Goal: Find specific page/section: Find specific page/section

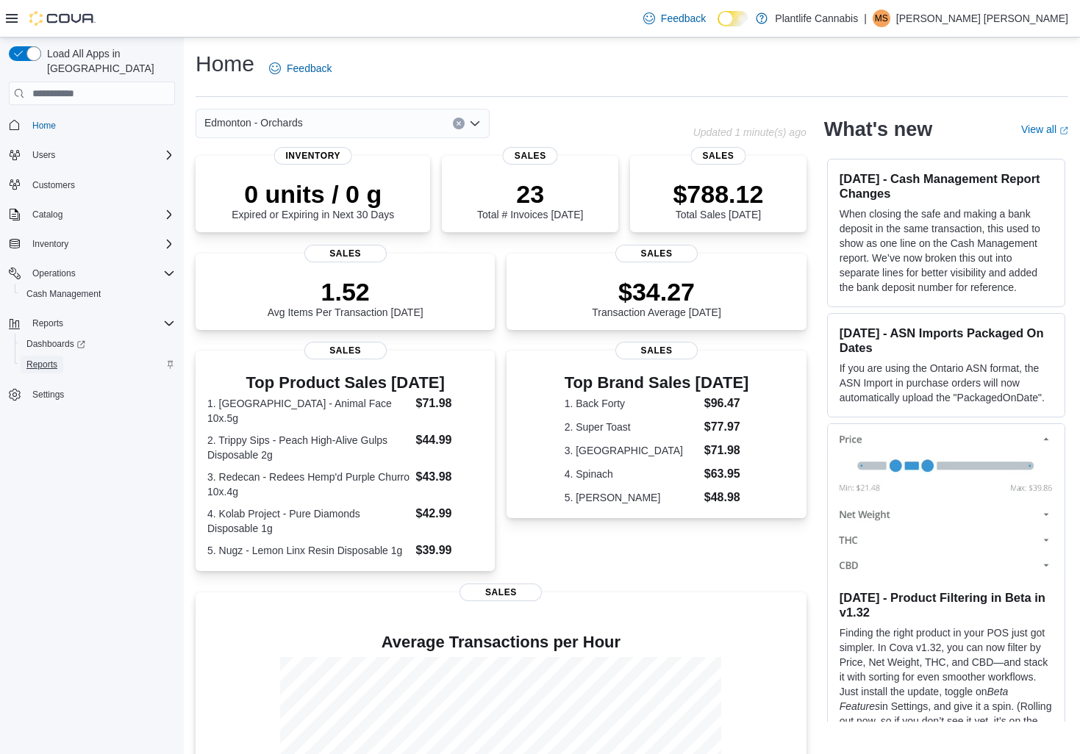
click at [43, 359] on span "Reports" at bounding box center [41, 365] width 31 height 12
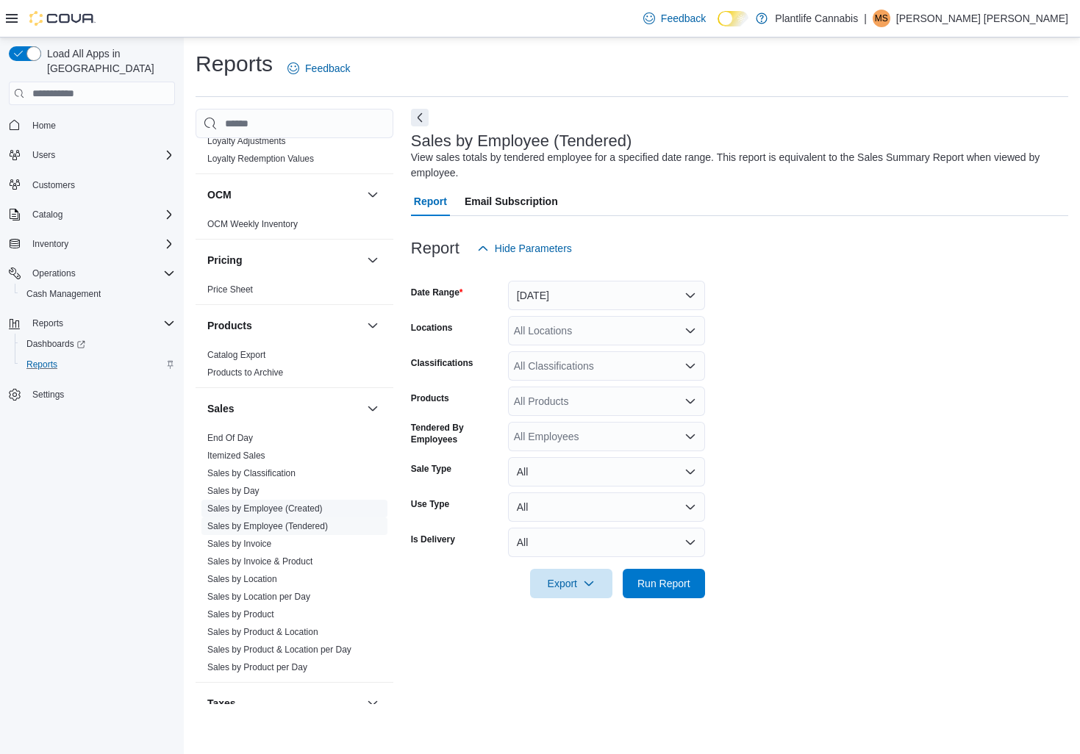
scroll to position [616, 0]
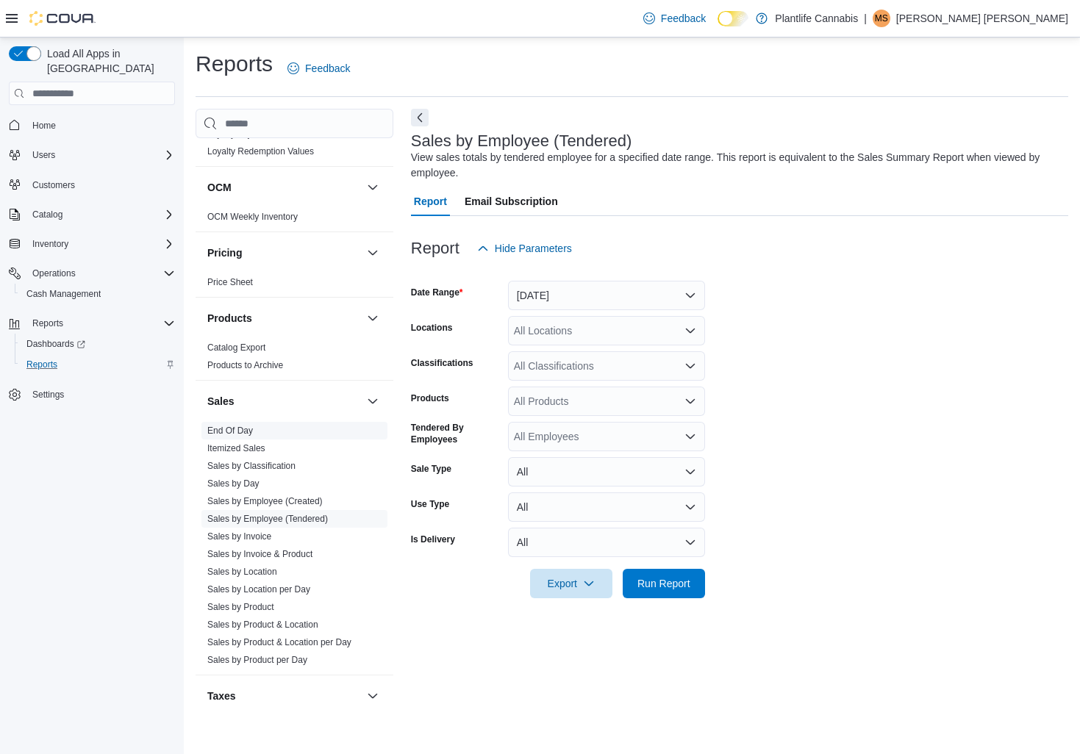
click at [242, 434] on link "End Of Day" at bounding box center [230, 431] width 46 height 10
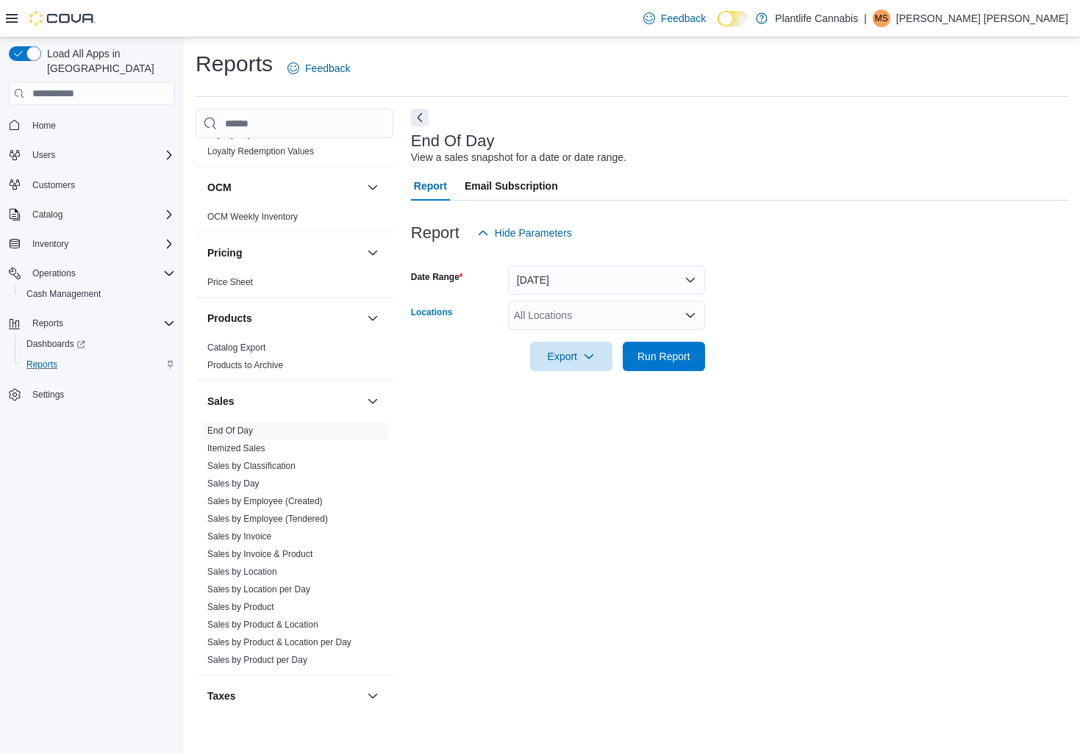
click at [692, 315] on icon "Open list of options" at bounding box center [690, 315] width 9 height 4
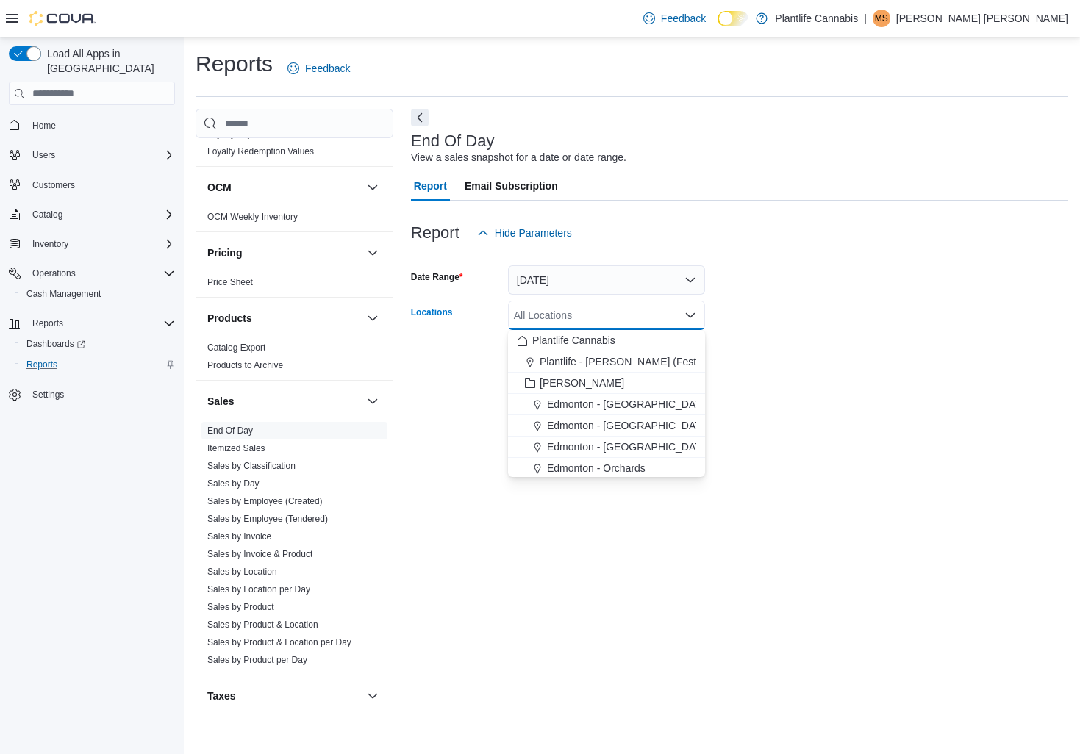
click at [639, 469] on span "Edmonton - Orchards" at bounding box center [596, 468] width 98 height 15
click at [840, 220] on div "Report Hide Parameters" at bounding box center [739, 232] width 657 height 29
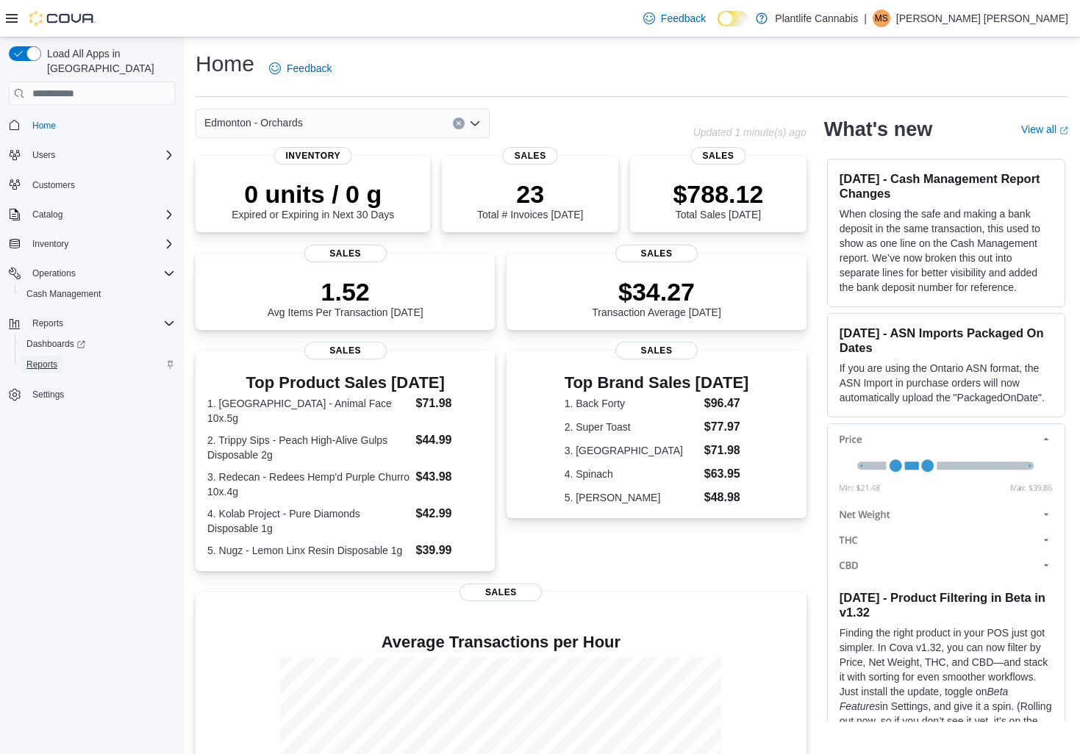
click at [45, 359] on span "Reports" at bounding box center [41, 365] width 31 height 12
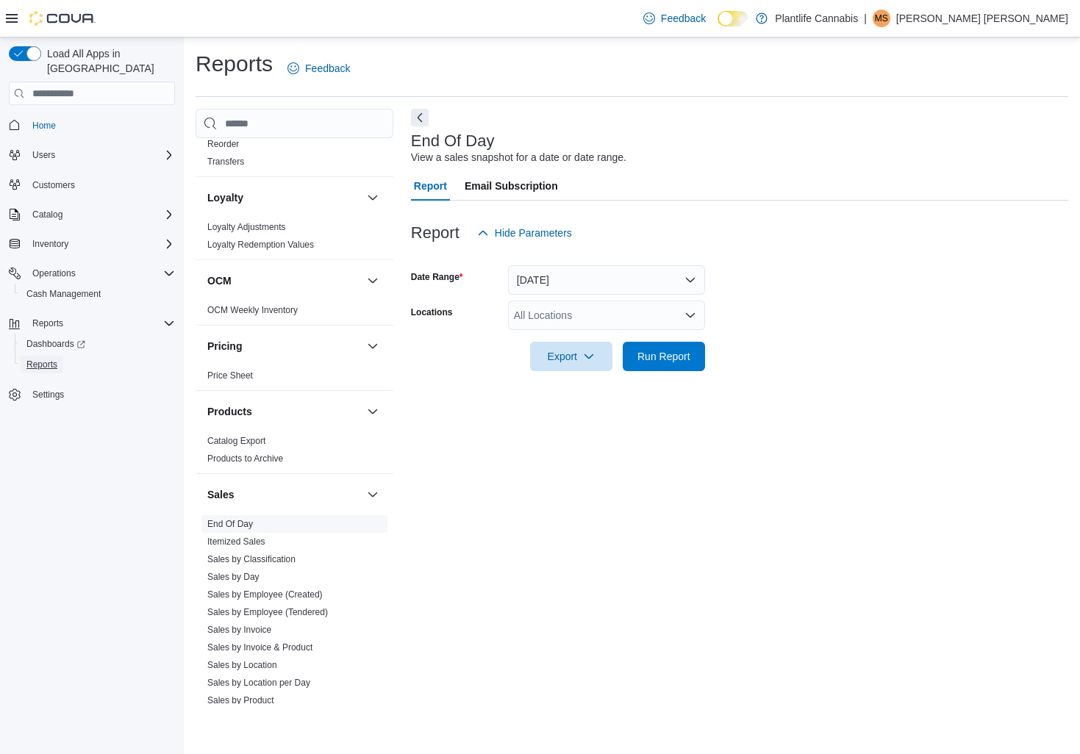
scroll to position [531, 0]
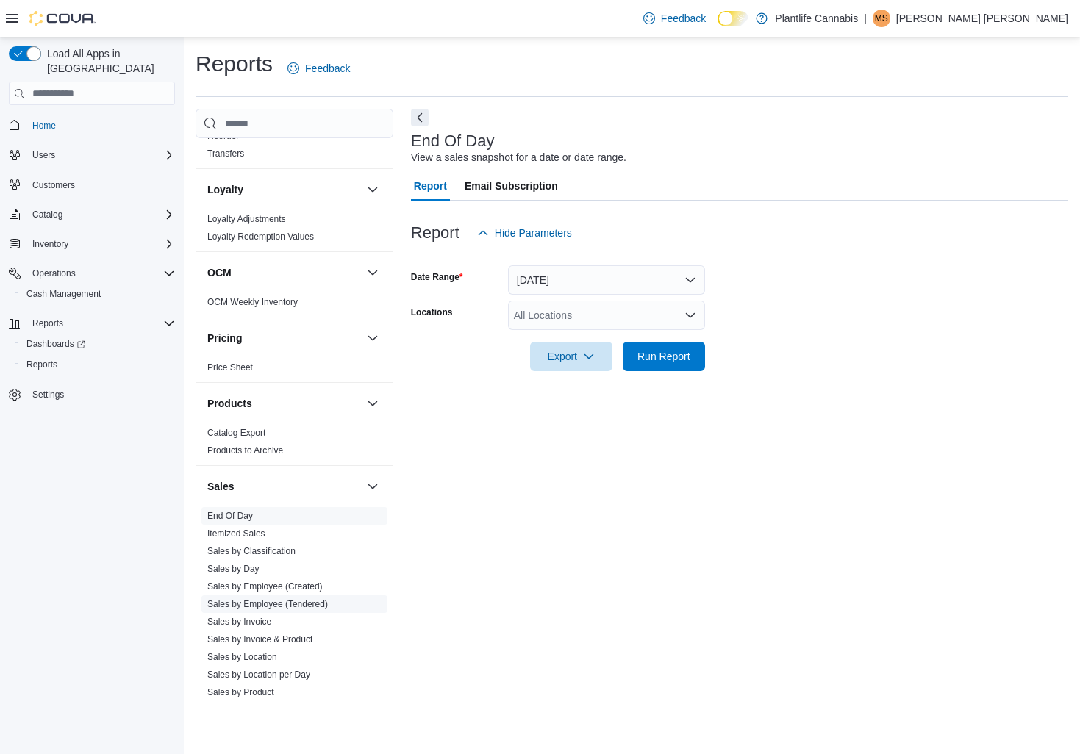
click at [317, 607] on link "Sales by Employee (Tendered)" at bounding box center [267, 604] width 121 height 10
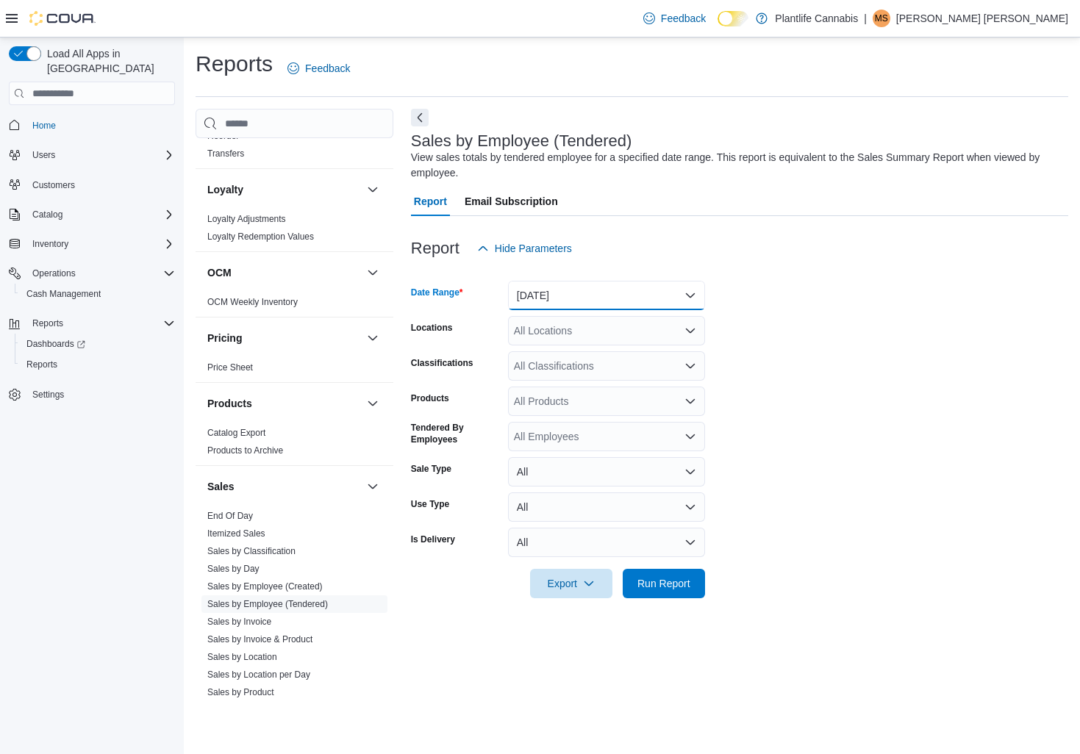
click at [692, 294] on button "[DATE]" at bounding box center [606, 295] width 197 height 29
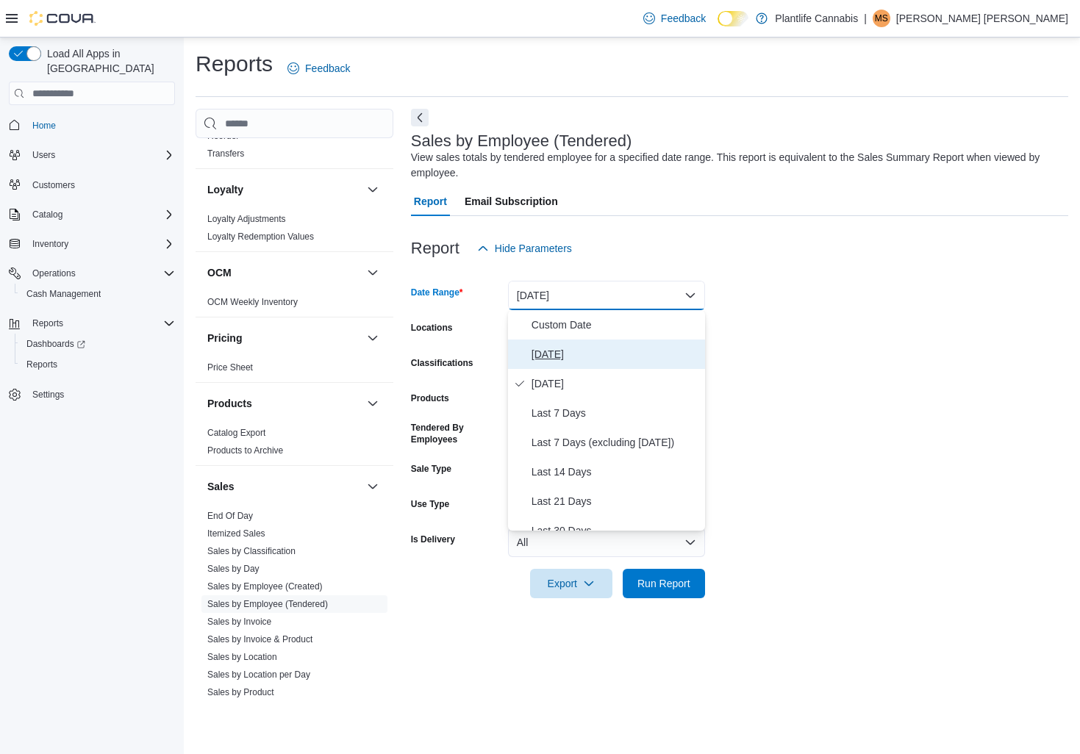
click at [547, 355] on span "[DATE]" at bounding box center [615, 354] width 168 height 18
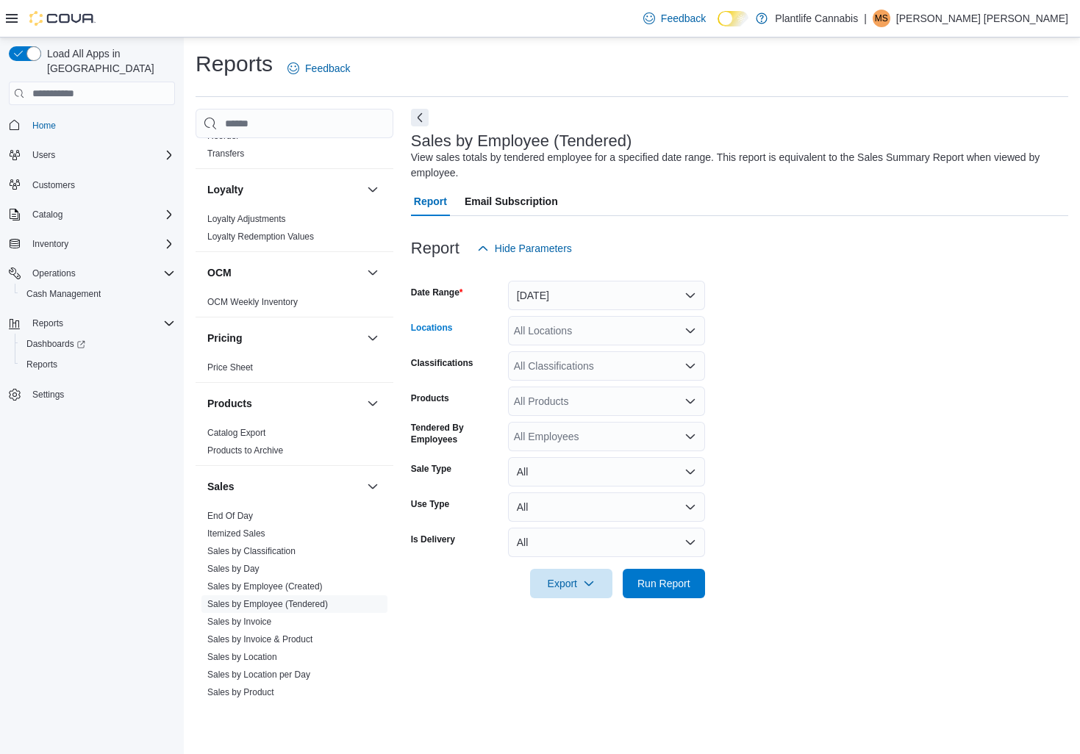
click at [689, 331] on icon "Open list of options" at bounding box center [690, 331] width 9 height 4
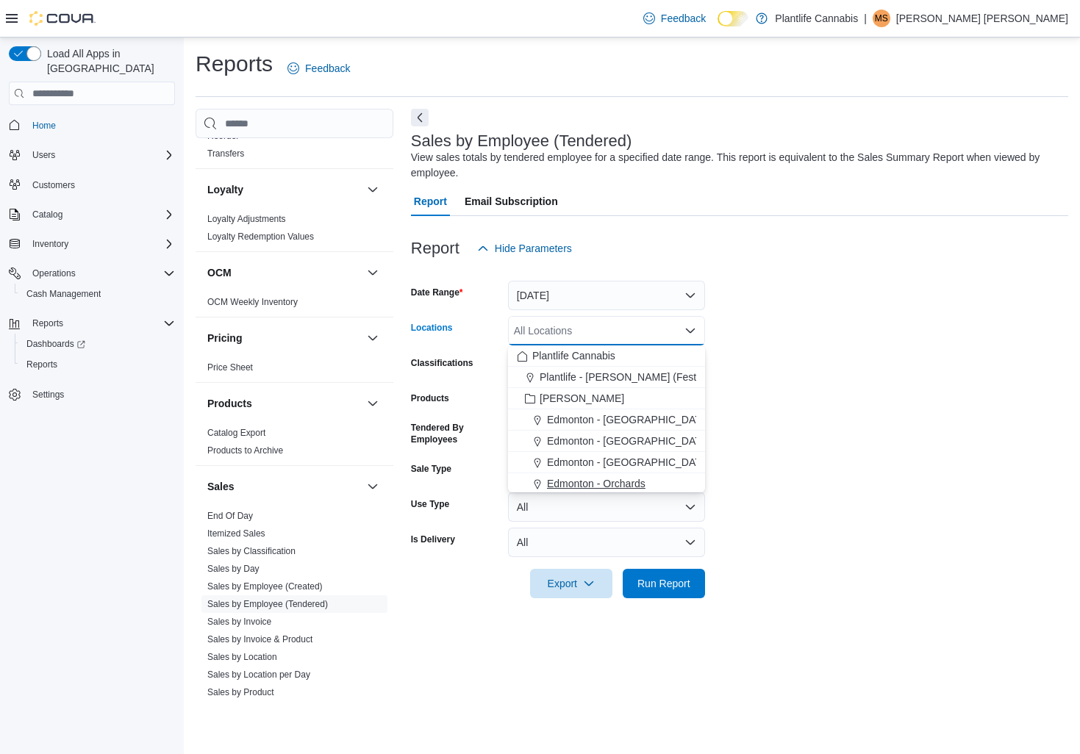
click at [629, 487] on span "Edmonton - Orchards" at bounding box center [596, 483] width 98 height 15
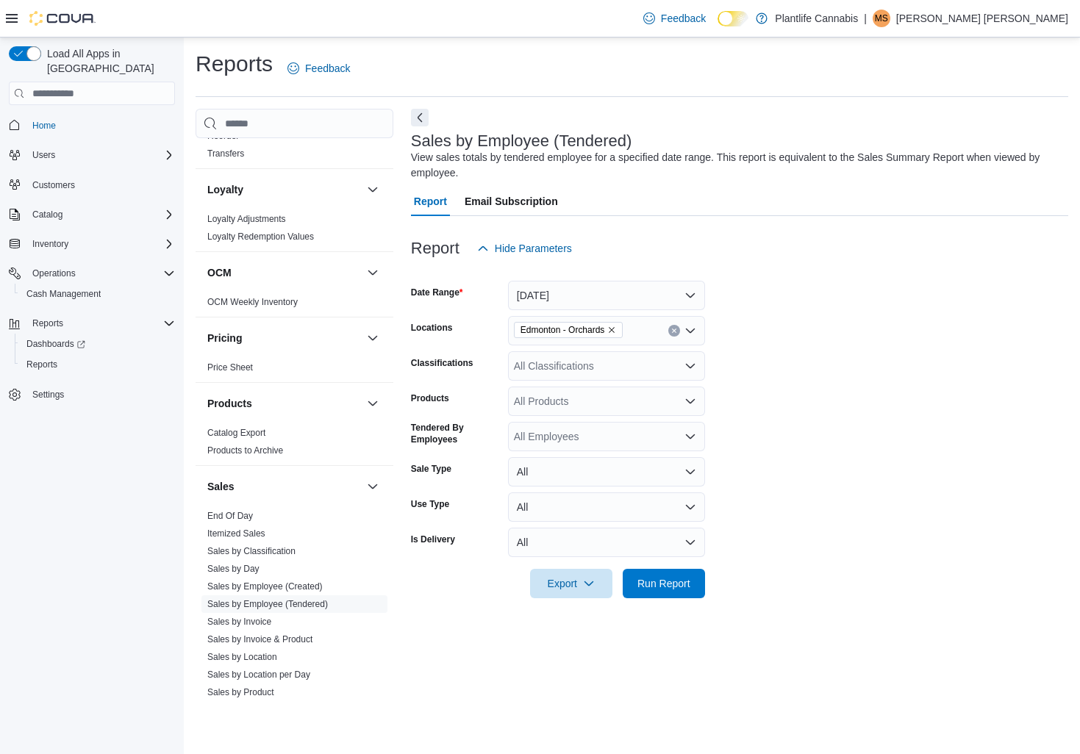
click at [819, 448] on form "Date Range [DATE] Locations [GEOGRAPHIC_DATA] - Orchards Classifications All Cl…" at bounding box center [739, 430] width 657 height 335
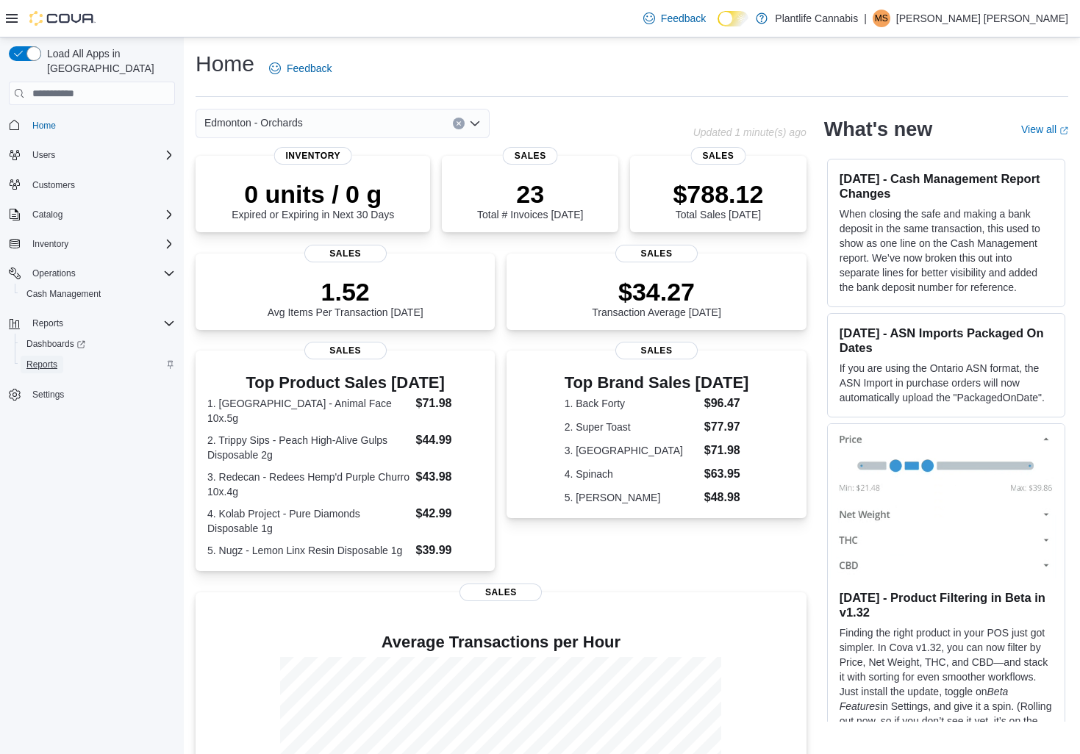
click at [46, 359] on span "Reports" at bounding box center [41, 365] width 31 height 12
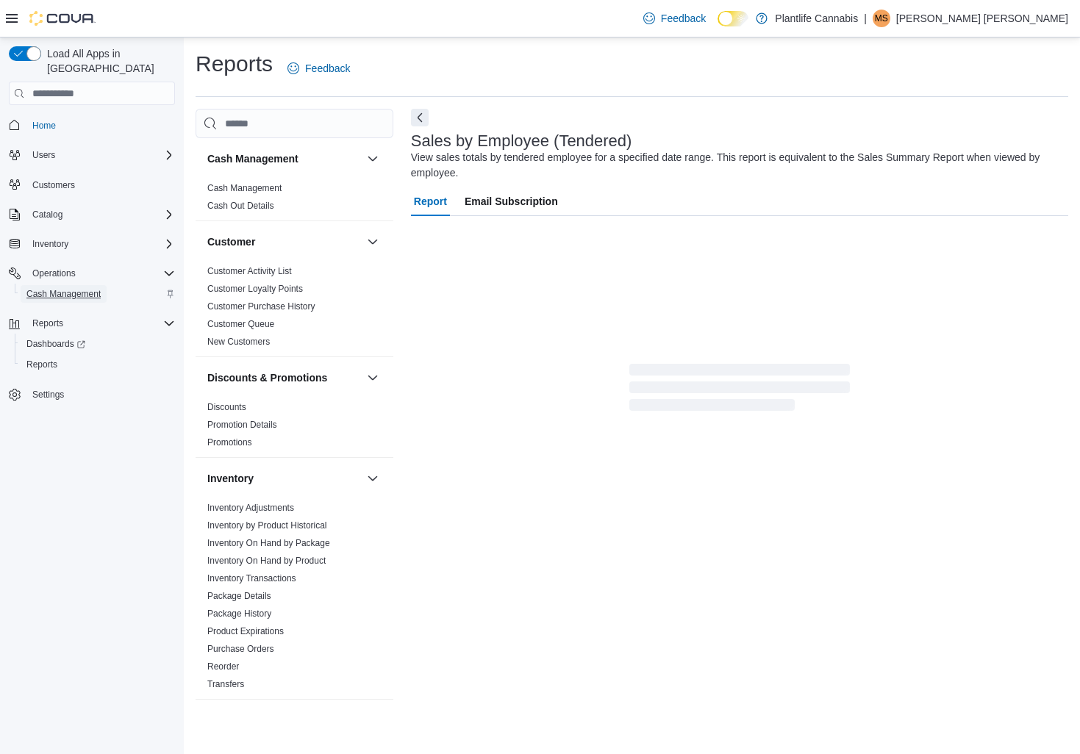
click at [56, 288] on span "Cash Management" at bounding box center [63, 294] width 74 height 12
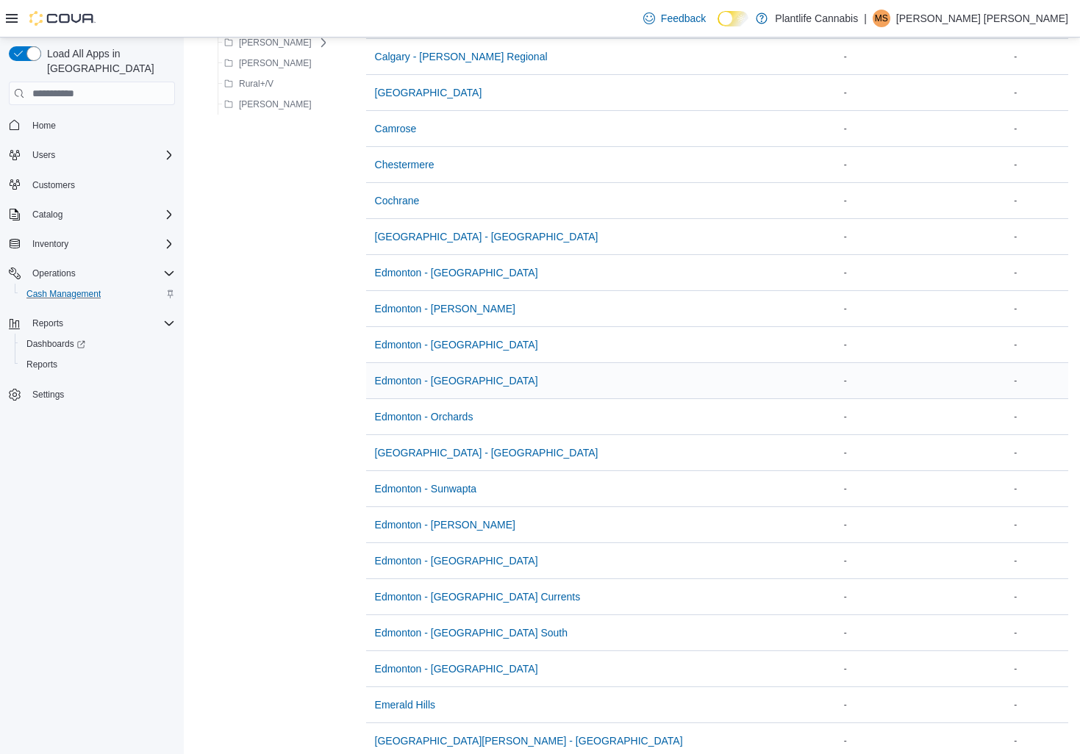
scroll to position [420, 0]
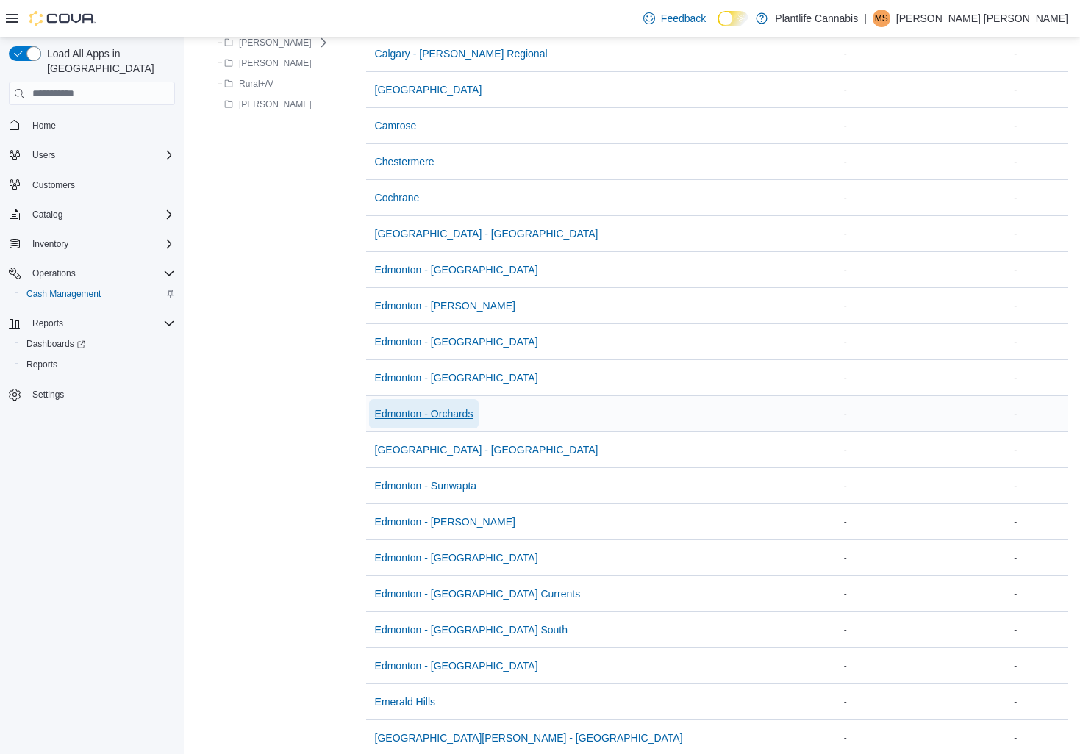
click at [426, 415] on span "Edmonton - Orchards" at bounding box center [424, 413] width 98 height 15
